Goal: Check status: Check status

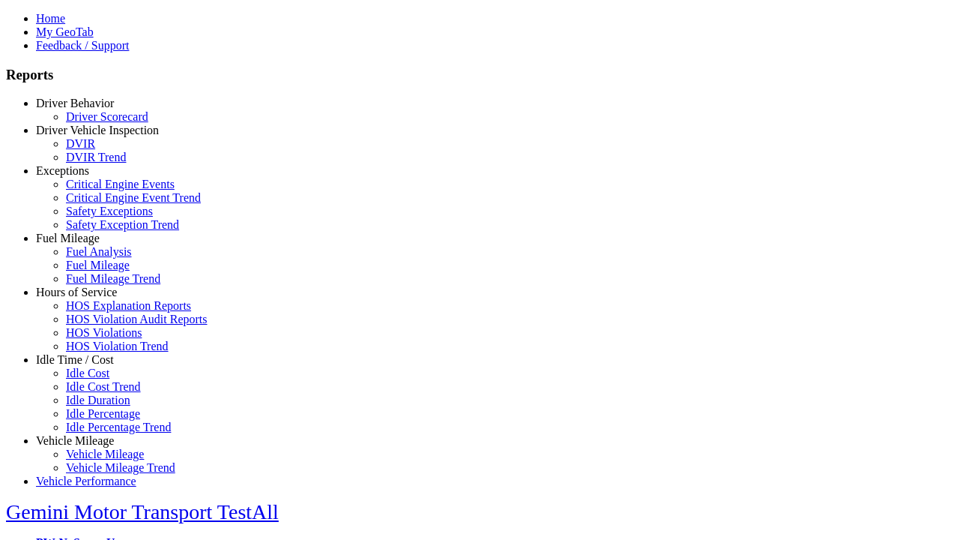
click at [86, 177] on link "Exceptions" at bounding box center [62, 170] width 53 height 13
click at [97, 190] on link "Critical Engine Events" at bounding box center [120, 184] width 109 height 13
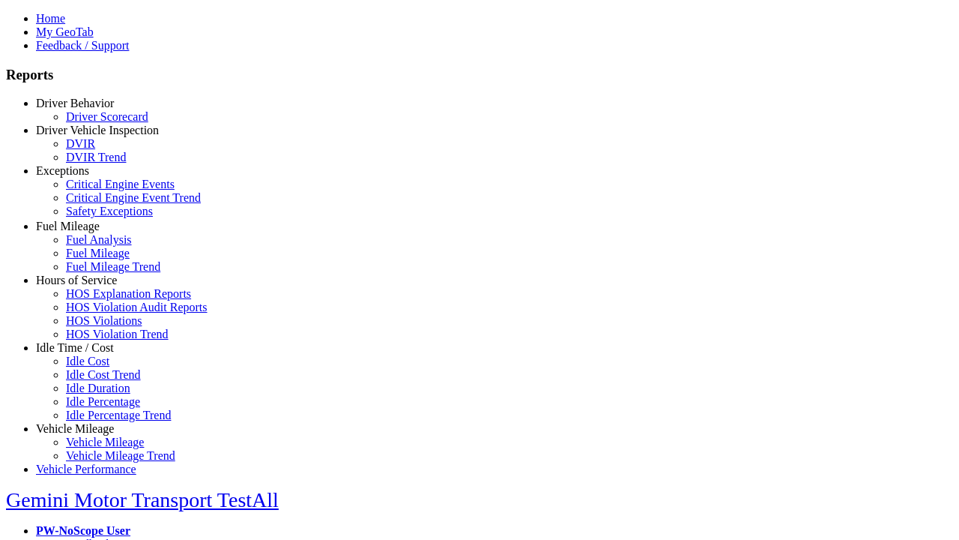
scroll to position [24, 0]
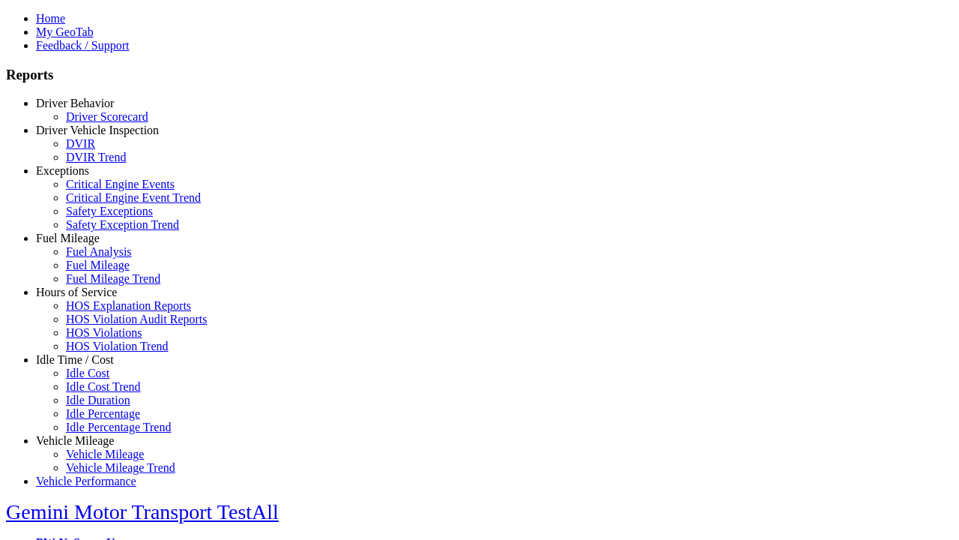
type input "**********"
